Goal: Register for event/course

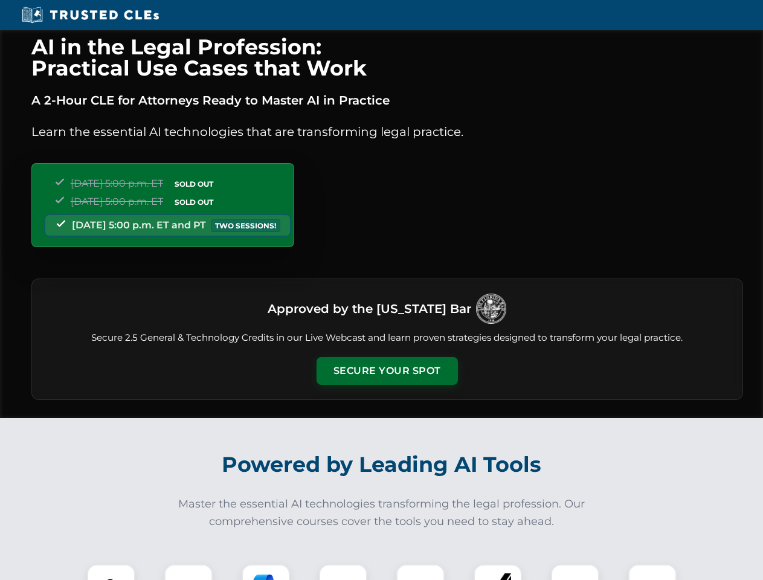
click at [387, 371] on button "Secure Your Spot" at bounding box center [386, 371] width 141 height 28
click at [111, 572] on img at bounding box center [111, 588] width 35 height 35
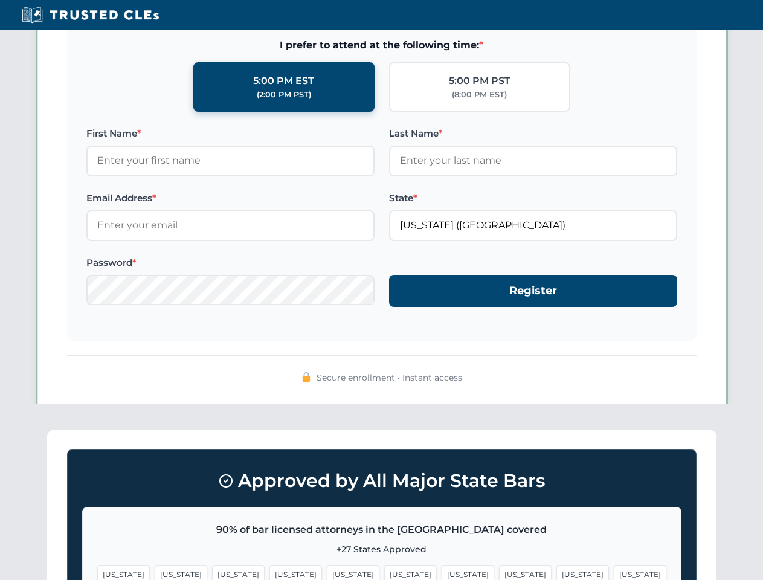
click at [441, 572] on span "[US_STATE]" at bounding box center [467, 574] width 53 height 18
click at [556, 572] on span "[US_STATE]" at bounding box center [582, 574] width 53 height 18
